Goal: Book appointment/travel/reservation

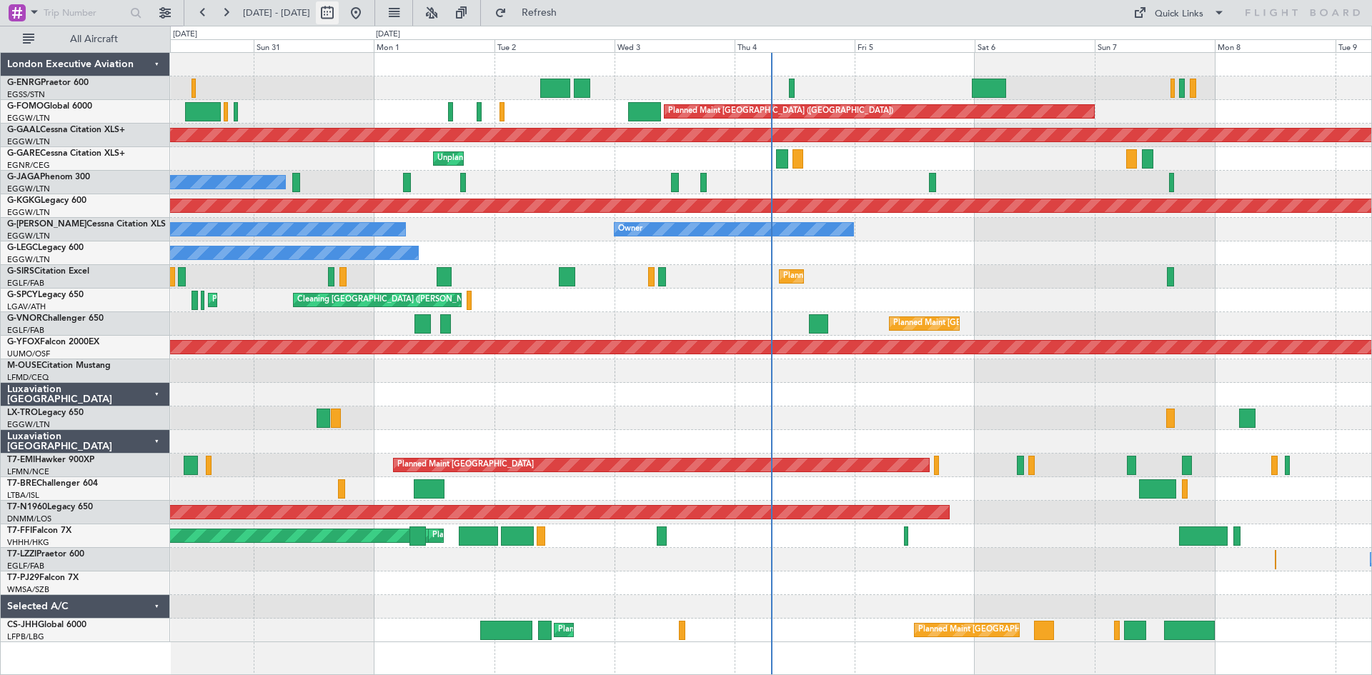
click at [339, 10] on button at bounding box center [327, 12] width 23 height 23
select select "8"
select select "2025"
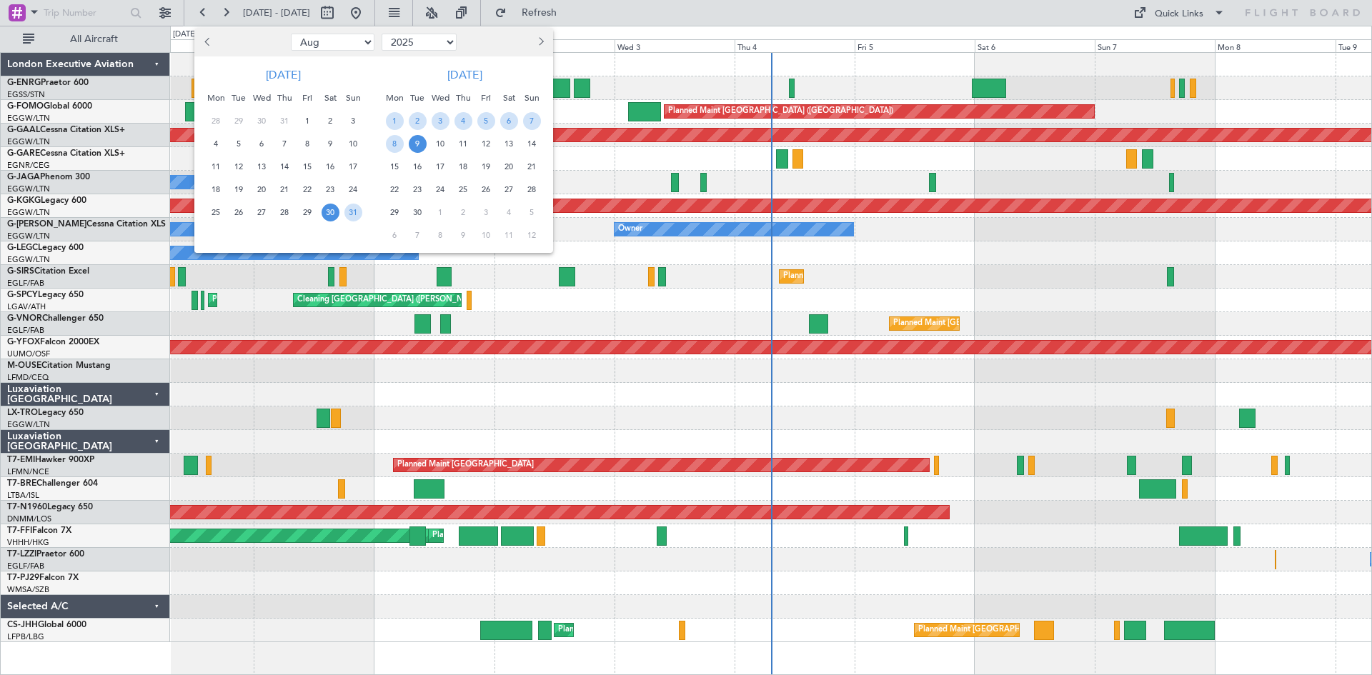
click at [647, 71] on div at bounding box center [686, 337] width 1372 height 675
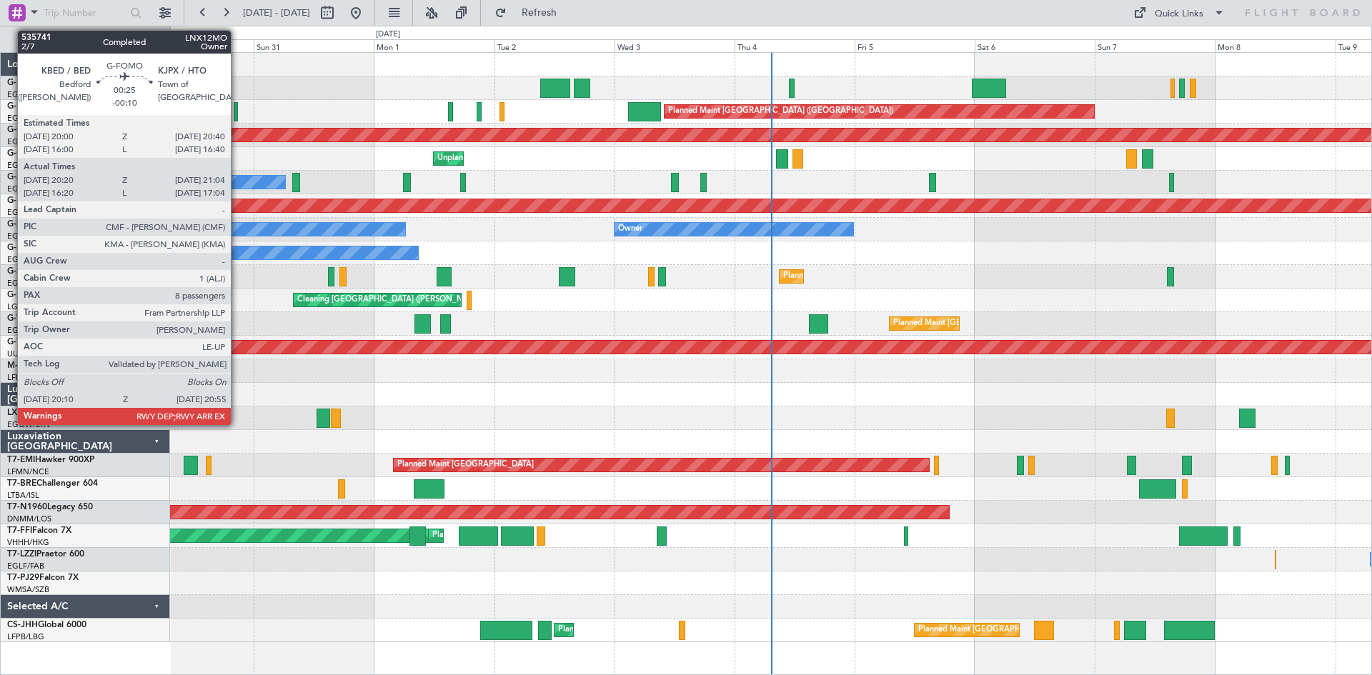
click at [237, 116] on div at bounding box center [236, 111] width 4 height 19
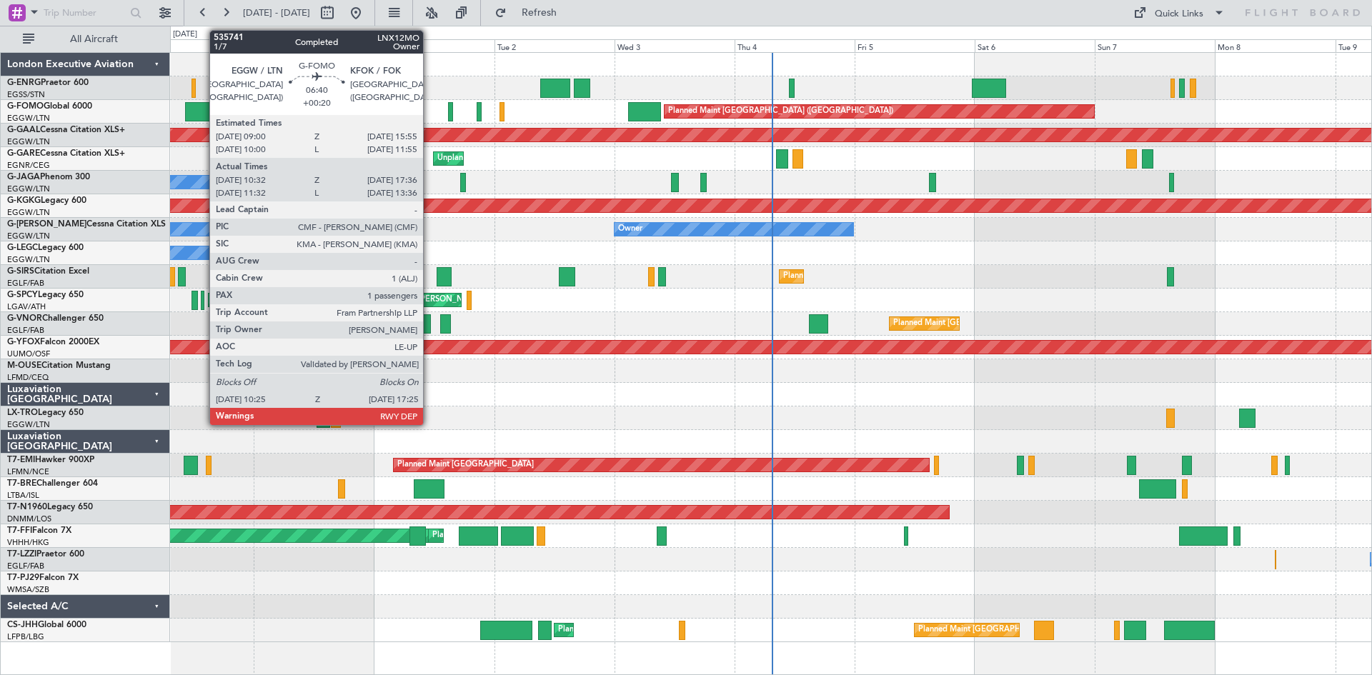
click at [202, 115] on div at bounding box center [203, 111] width 36 height 19
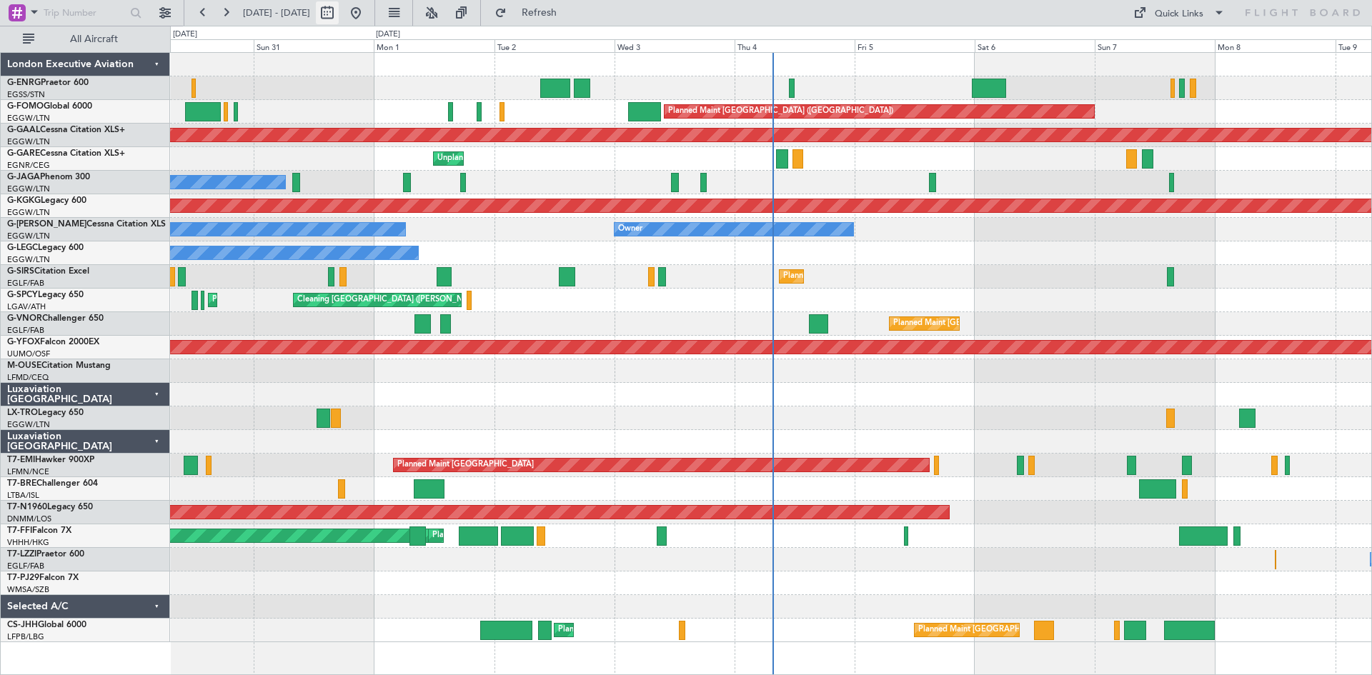
click at [339, 17] on button at bounding box center [327, 12] width 23 height 23
select select "8"
select select "2025"
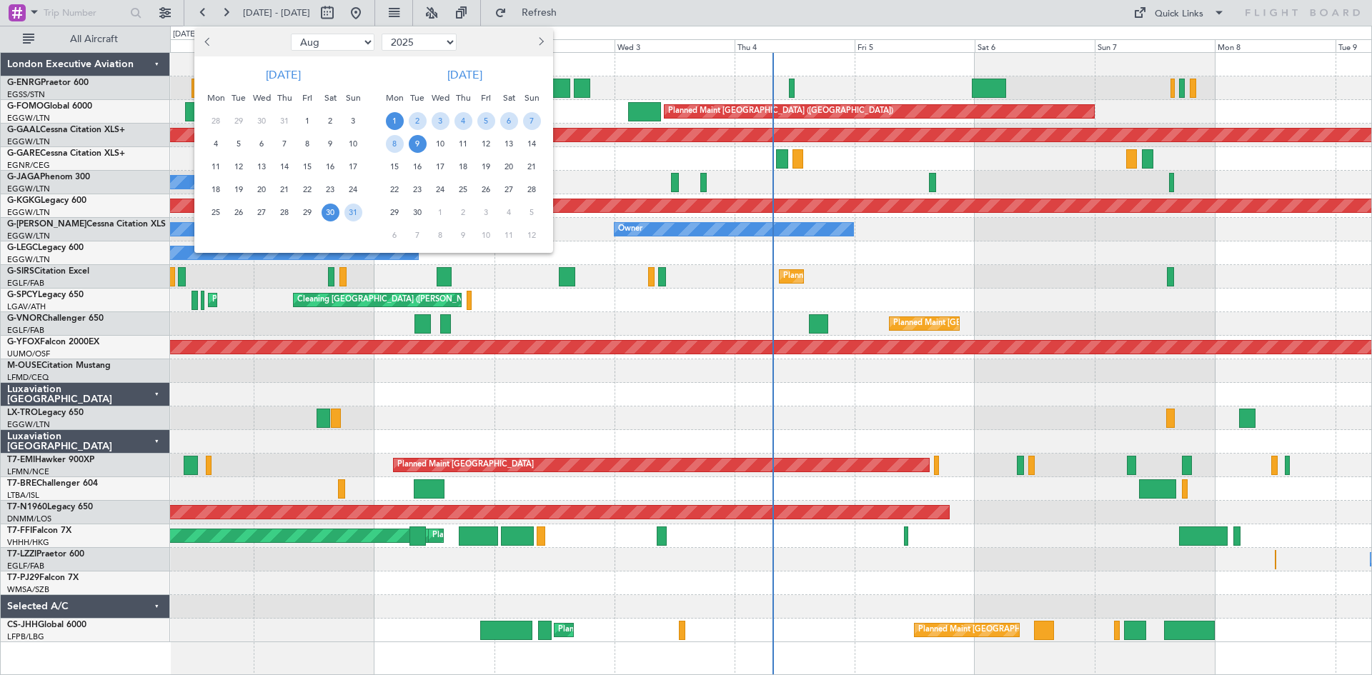
click at [392, 120] on span "1" at bounding box center [395, 121] width 18 height 18
click at [397, 168] on span "15" at bounding box center [395, 167] width 18 height 18
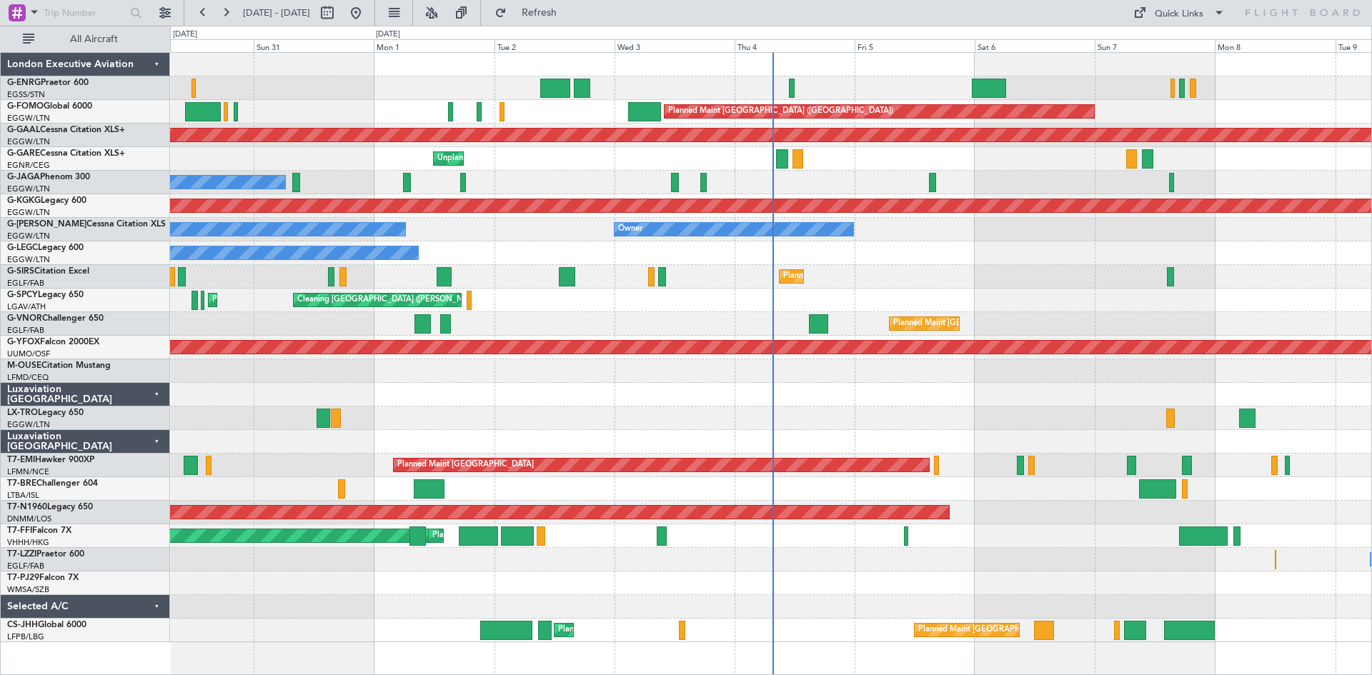
select select "9"
